Goal: Task Accomplishment & Management: Manage account settings

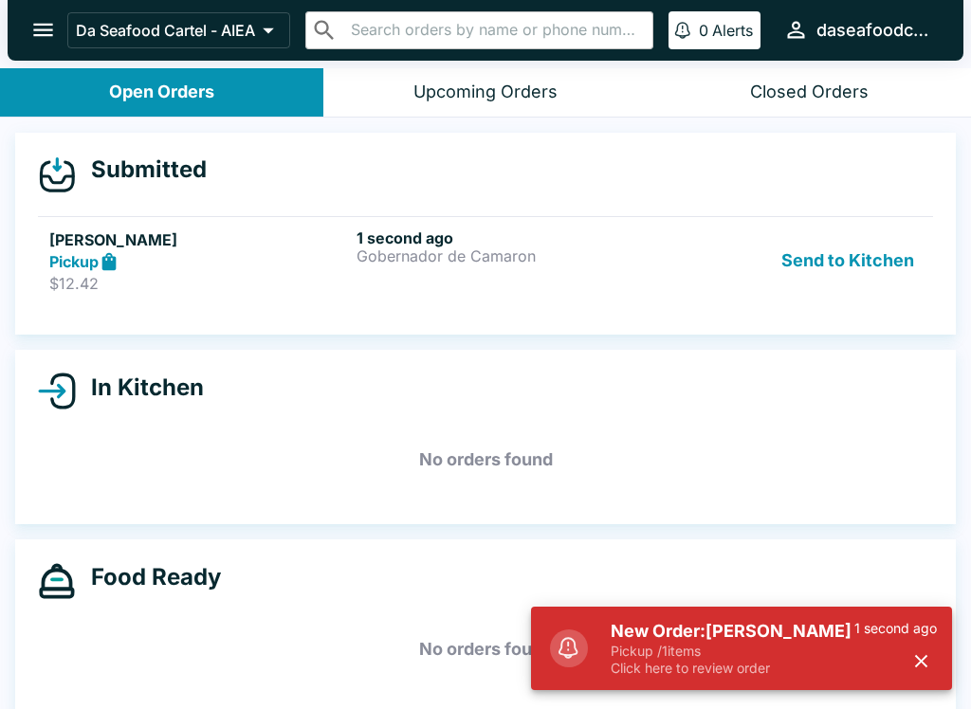
click at [276, 284] on p "$12.42" at bounding box center [199, 283] width 300 height 19
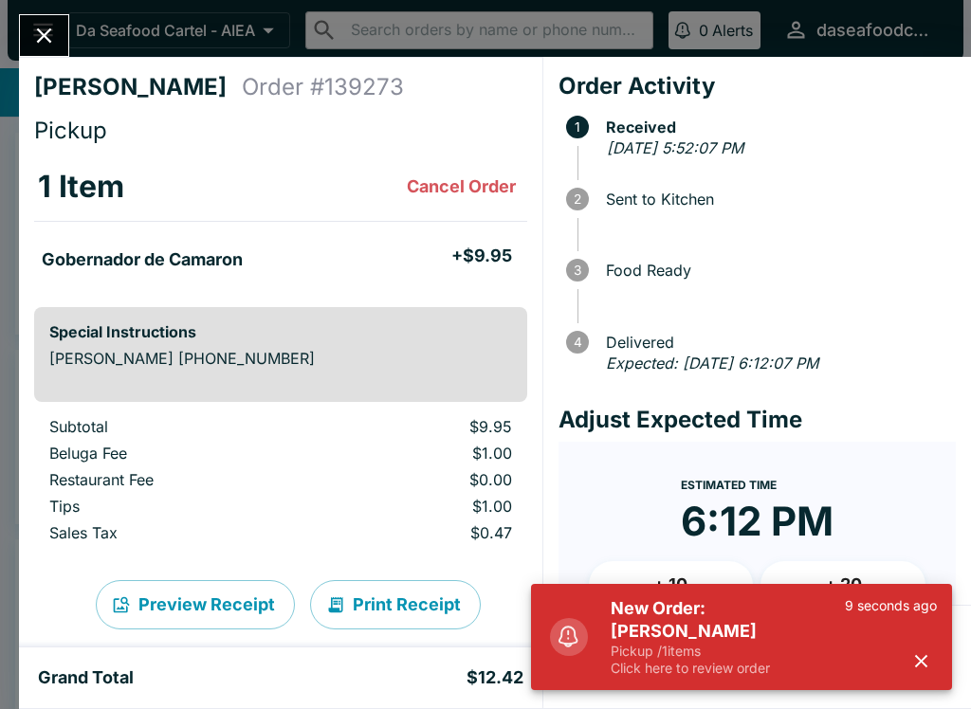
click at [924, 650] on icon "button" at bounding box center [921, 661] width 22 height 22
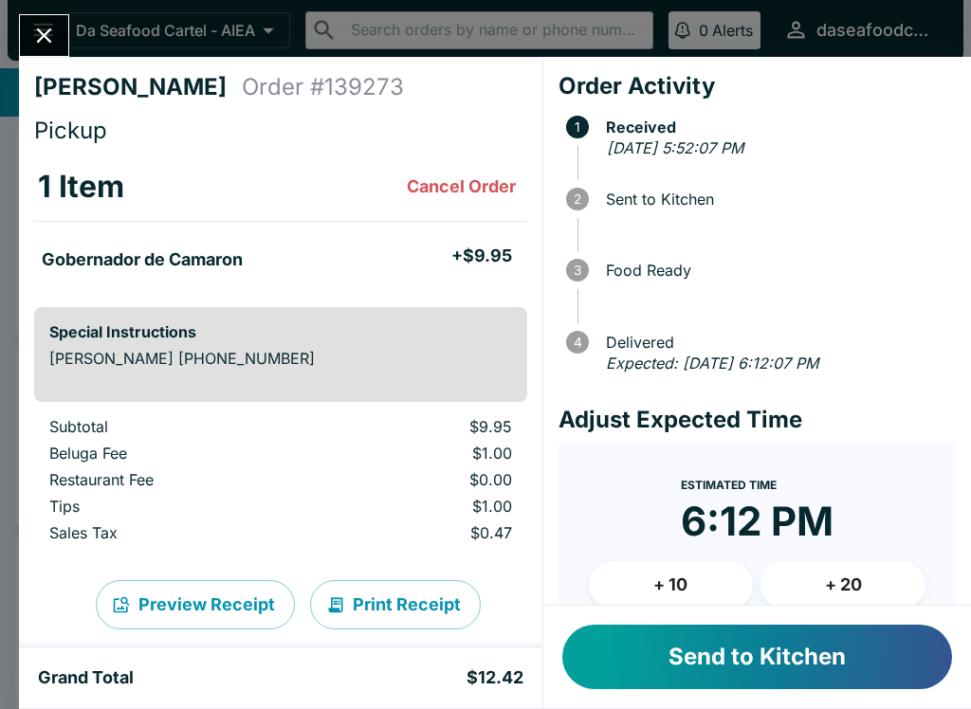
click at [835, 653] on button "Send to Kitchen" at bounding box center [757, 657] width 390 height 64
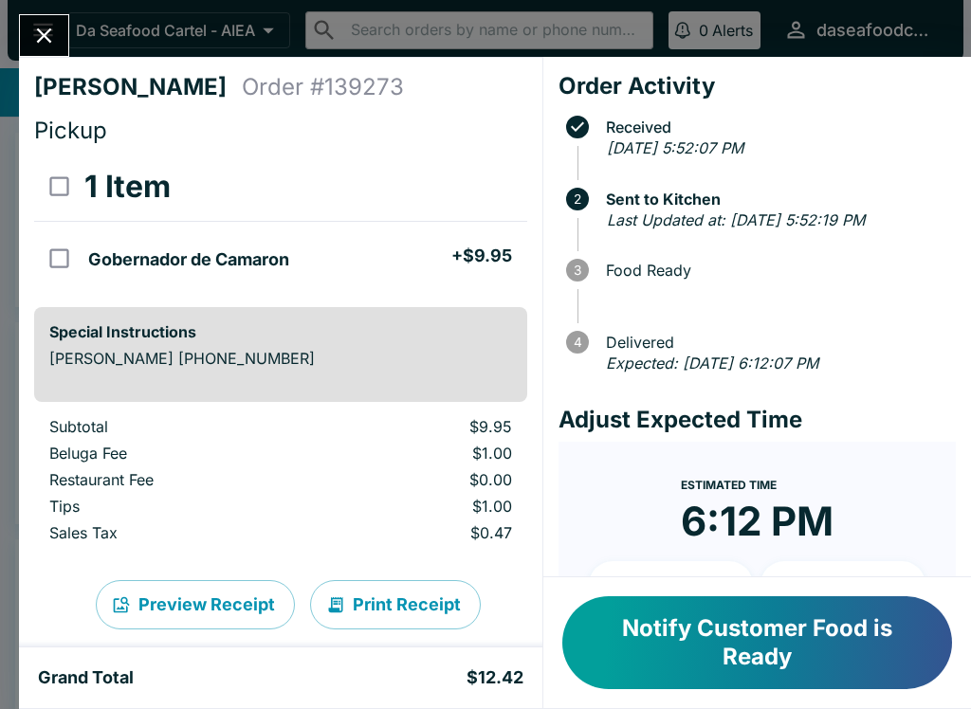
click at [59, 19] on button "Close" at bounding box center [44, 35] width 48 height 41
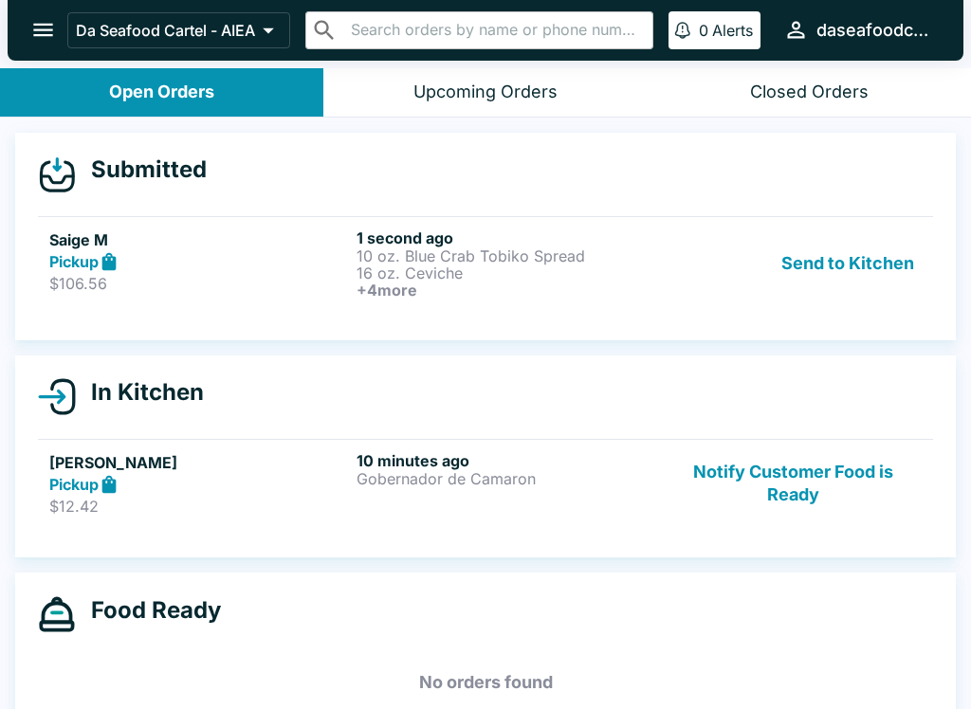
click at [676, 286] on div "Send to Kitchen" at bounding box center [793, 264] width 257 height 70
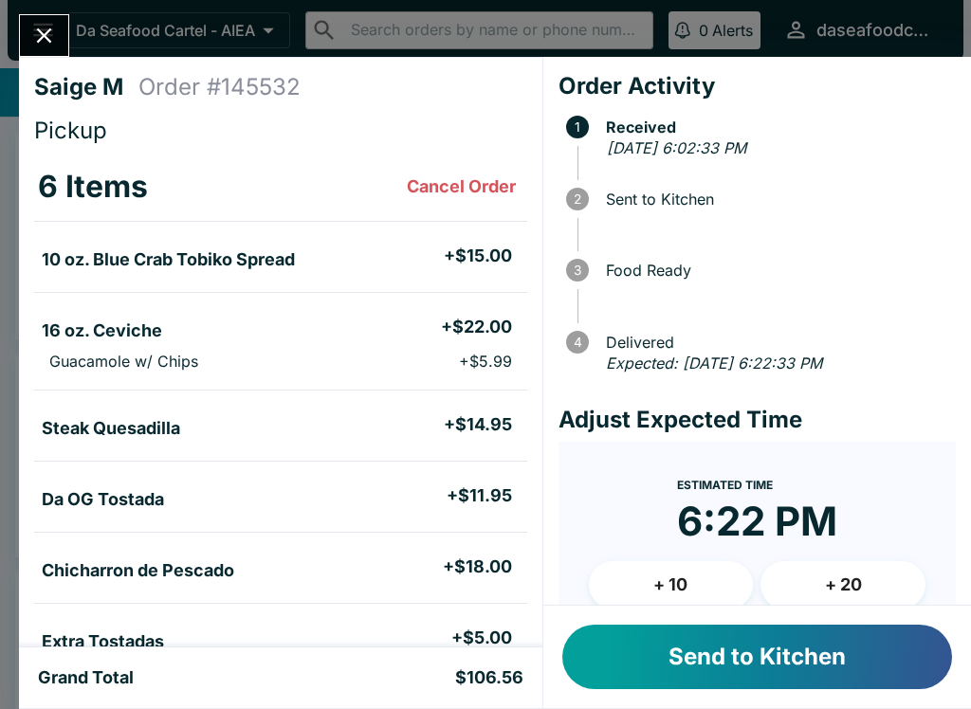
click at [895, 666] on button "Send to Kitchen" at bounding box center [757, 657] width 390 height 64
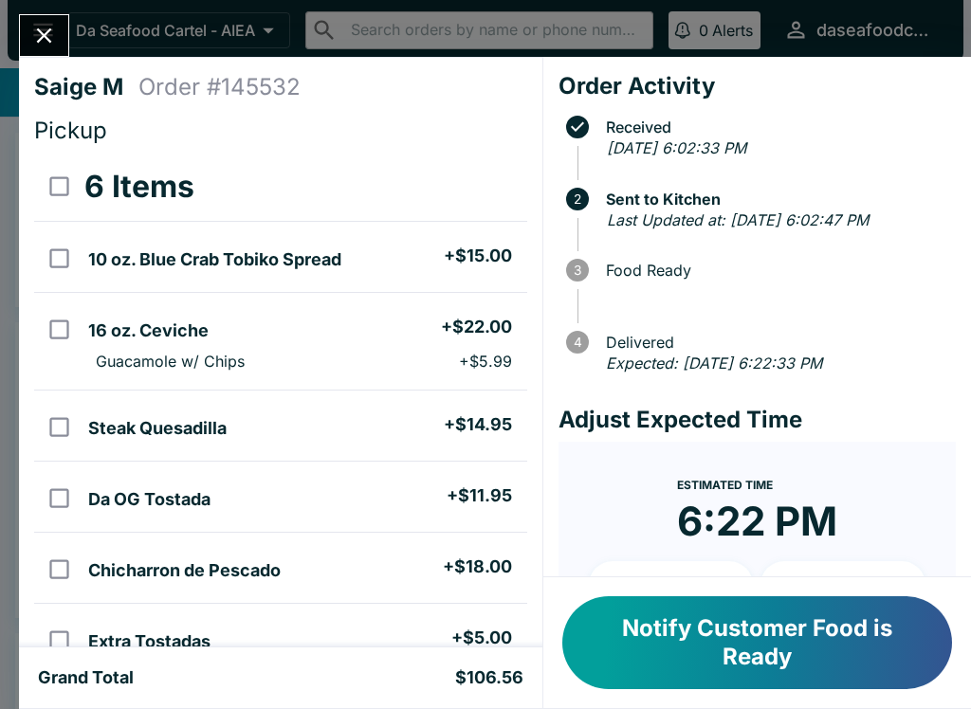
click at [33, 25] on icon "Close" at bounding box center [44, 36] width 26 height 26
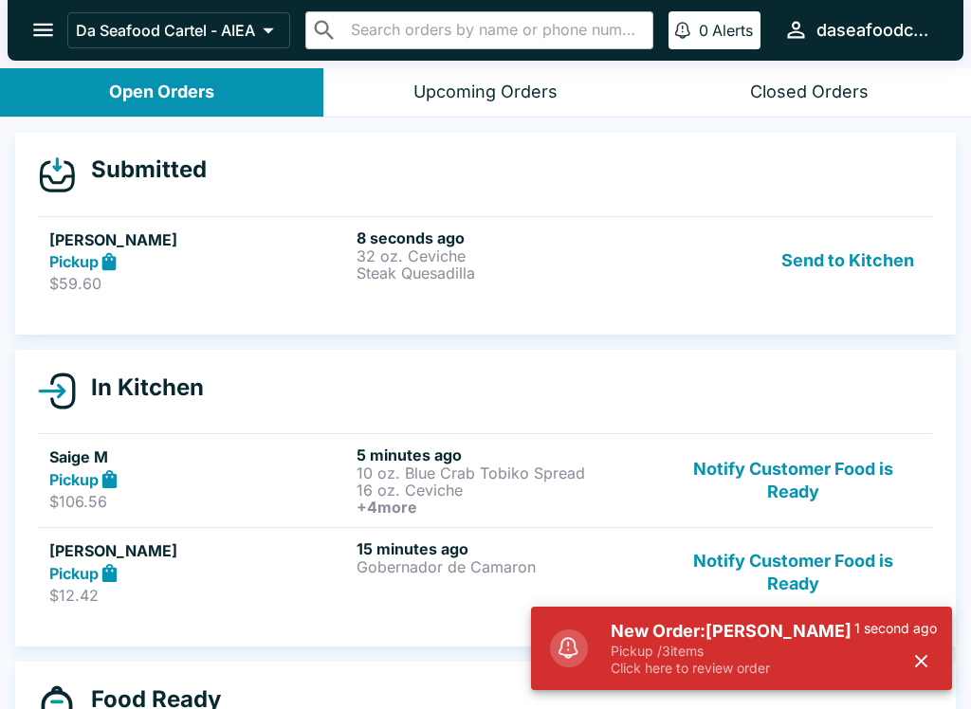
click at [576, 248] on p "32 oz. Ceviche" at bounding box center [507, 255] width 300 height 17
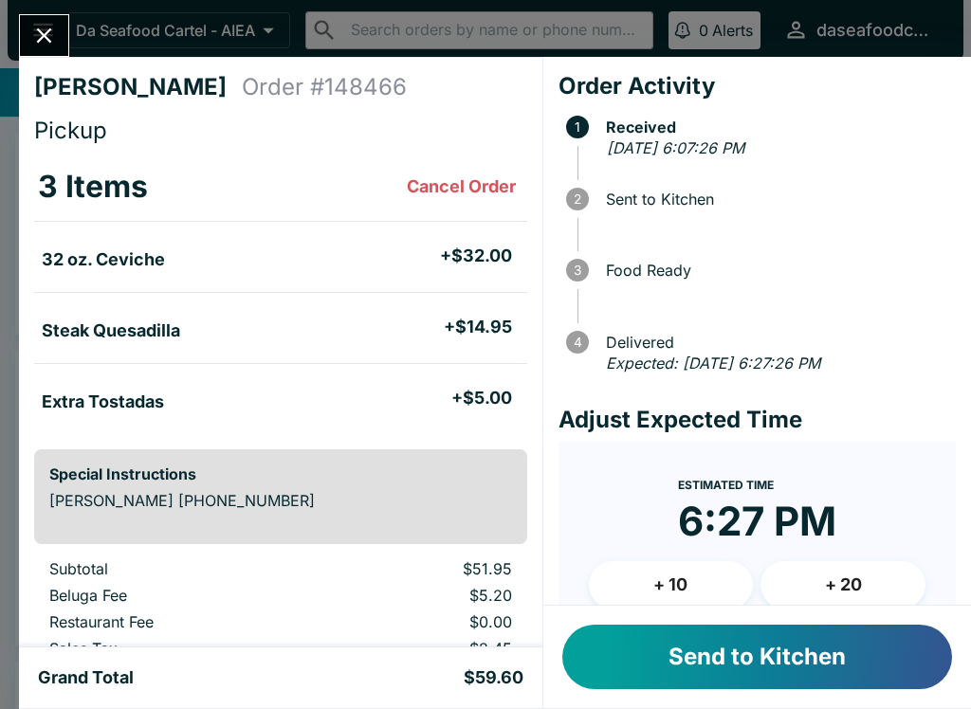
click at [609, 647] on button "Send to Kitchen" at bounding box center [757, 657] width 390 height 64
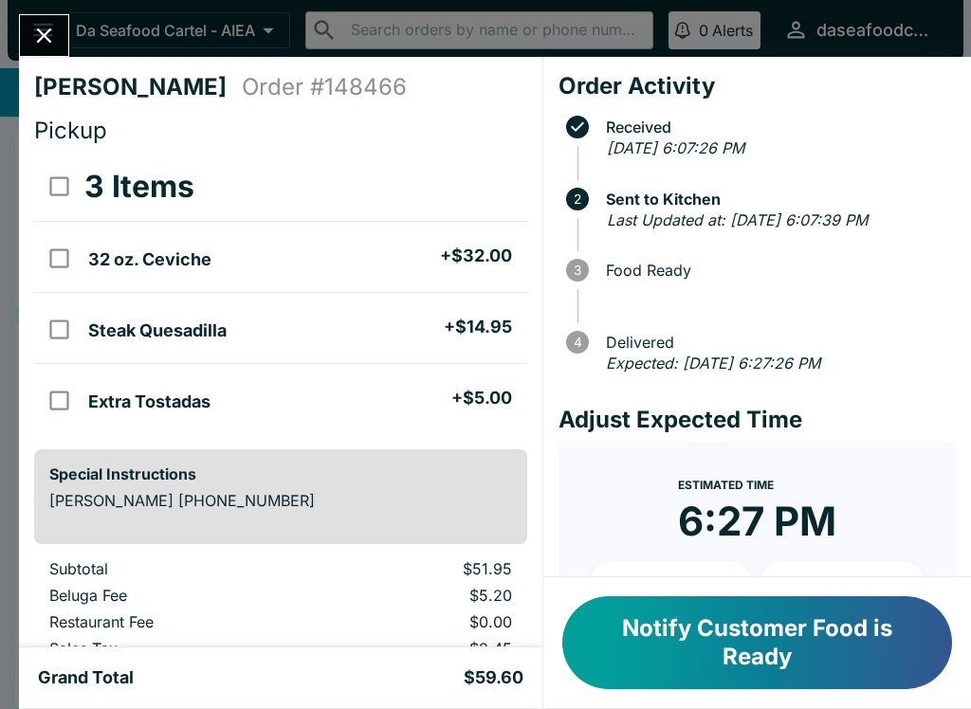
click at [56, 50] on button "Close" at bounding box center [44, 35] width 48 height 41
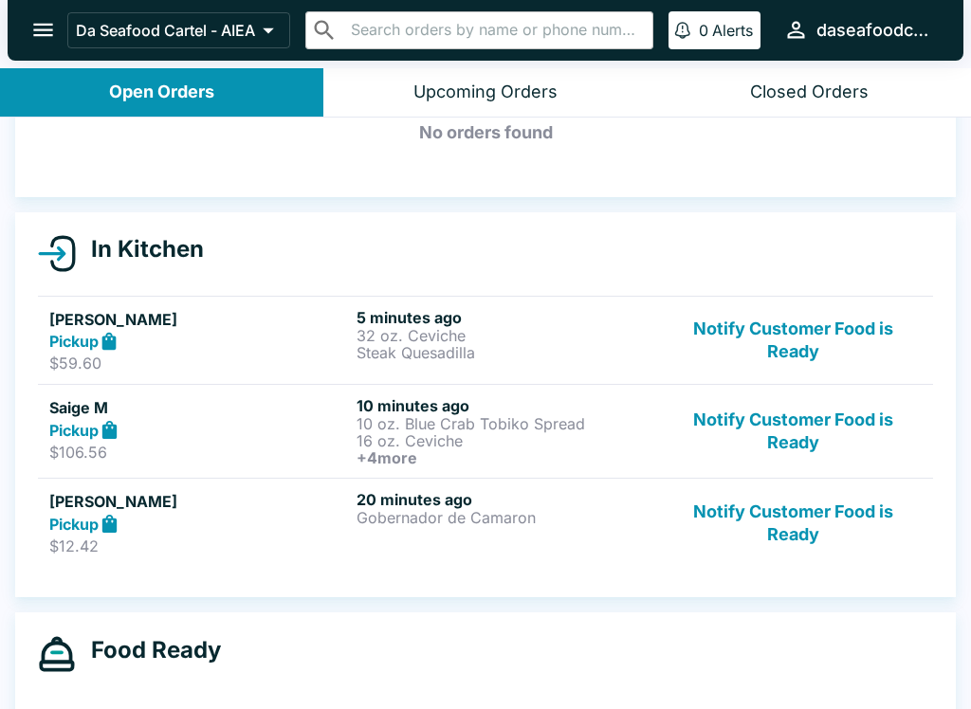
scroll to position [123, 0]
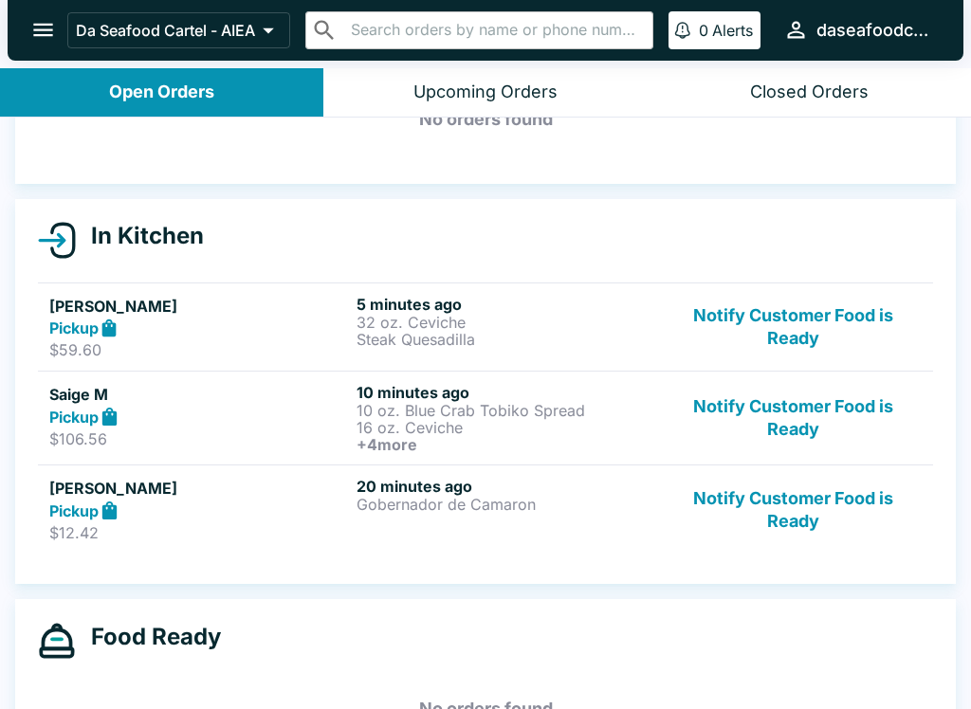
click at [796, 330] on button "Notify Customer Food is Ready" at bounding box center [793, 327] width 257 height 65
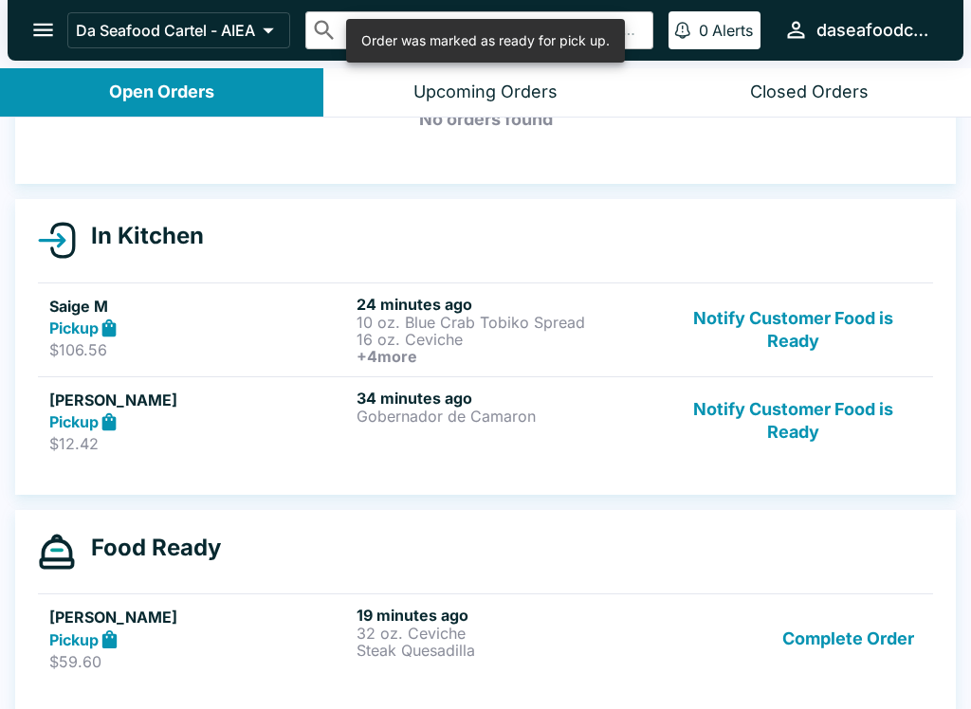
click at [809, 321] on button "Notify Customer Food is Ready" at bounding box center [793, 330] width 257 height 70
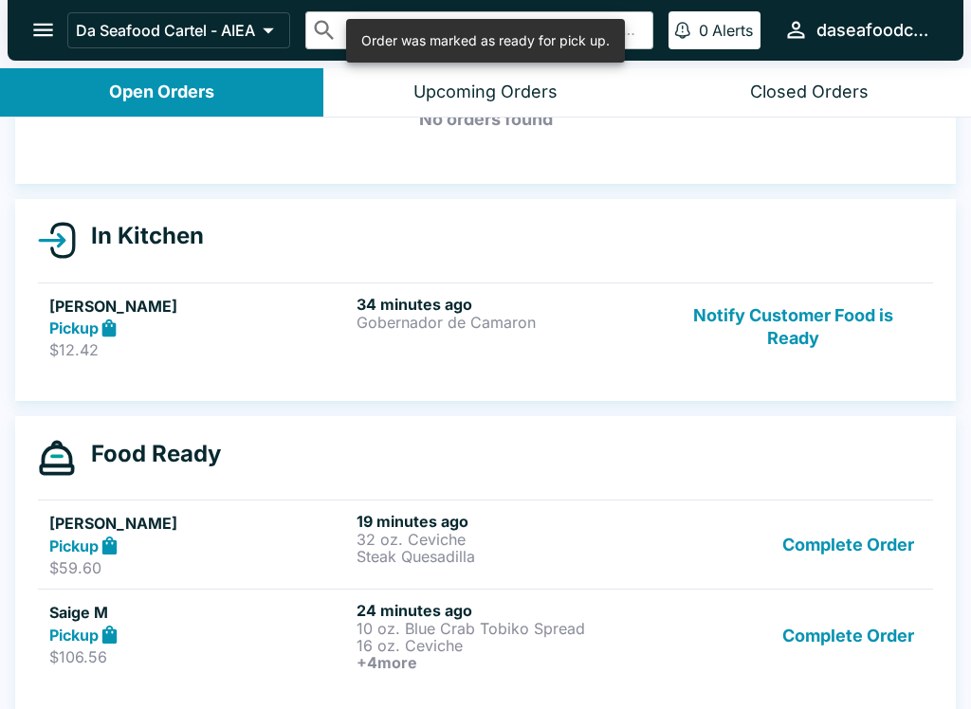
click at [809, 334] on button "Notify Customer Food is Ready" at bounding box center [793, 327] width 257 height 65
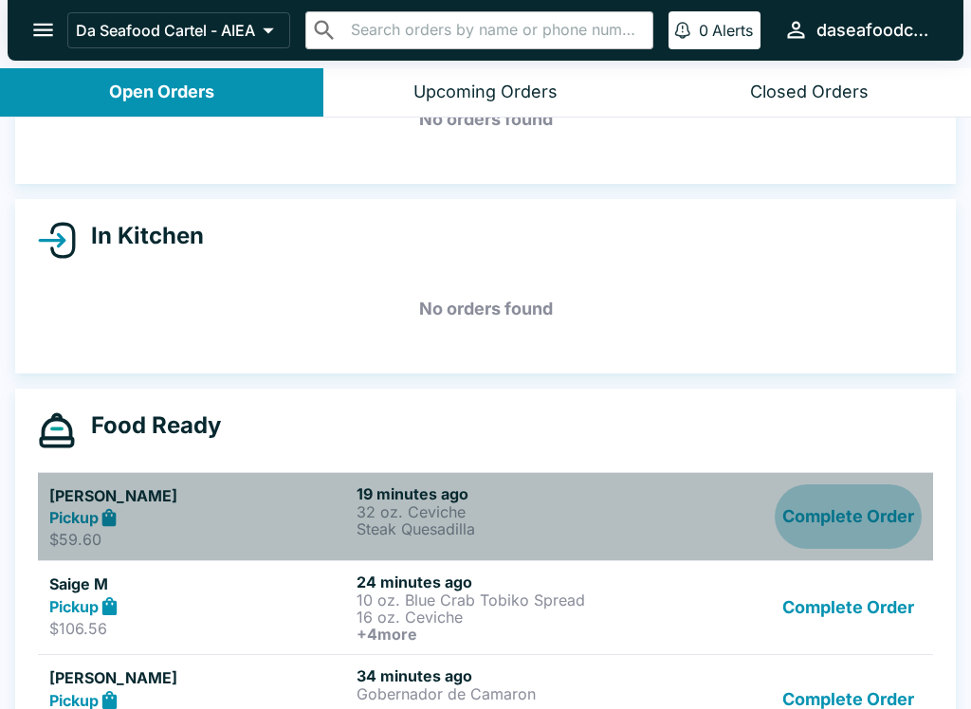
click at [872, 506] on button "Complete Order" at bounding box center [848, 517] width 147 height 65
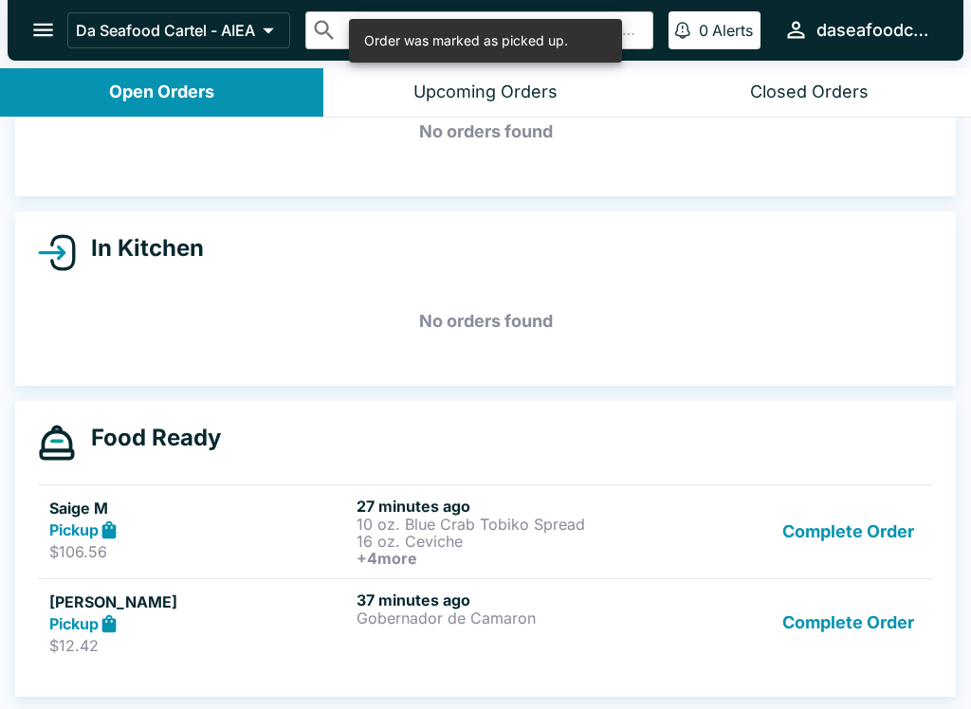
click at [879, 528] on button "Complete Order" at bounding box center [848, 532] width 147 height 70
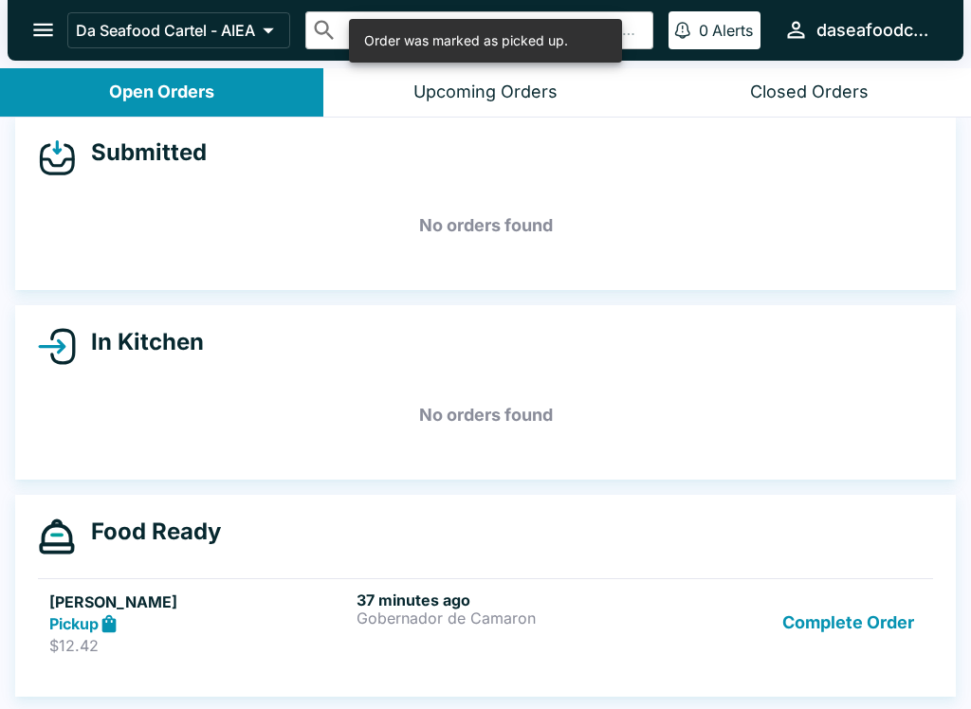
scroll to position [17, 0]
click at [890, 625] on button "Complete Order" at bounding box center [848, 623] width 147 height 65
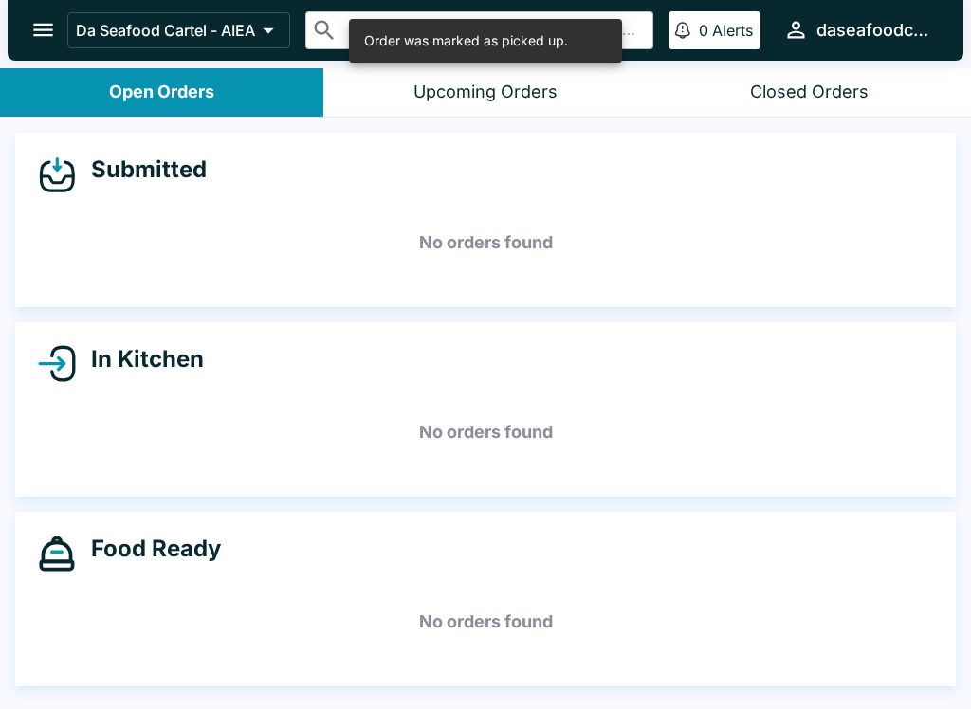
scroll to position [0, 0]
